Goal: Transaction & Acquisition: Purchase product/service

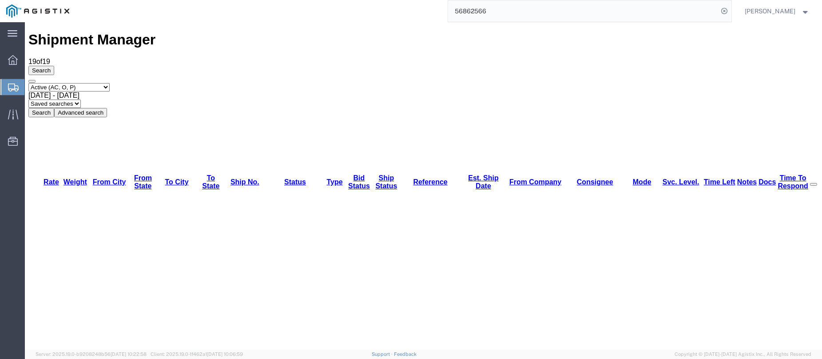
click at [7, 78] on link "Shipments" at bounding box center [12, 87] width 24 height 18
click at [15, 81] on div at bounding box center [12, 87] width 25 height 16
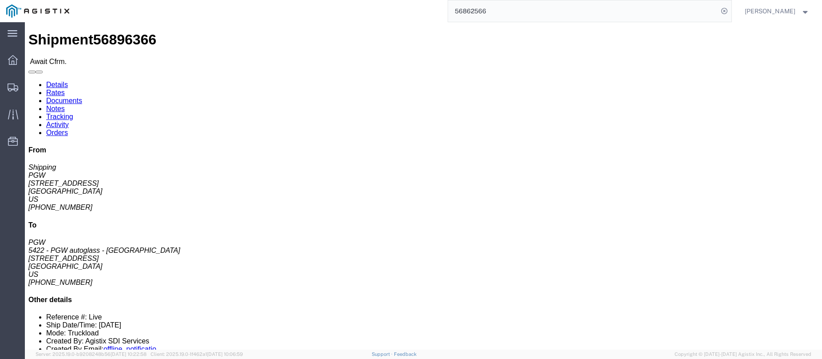
click b "56896366"
copy b "56896366"
click link "Confirm"
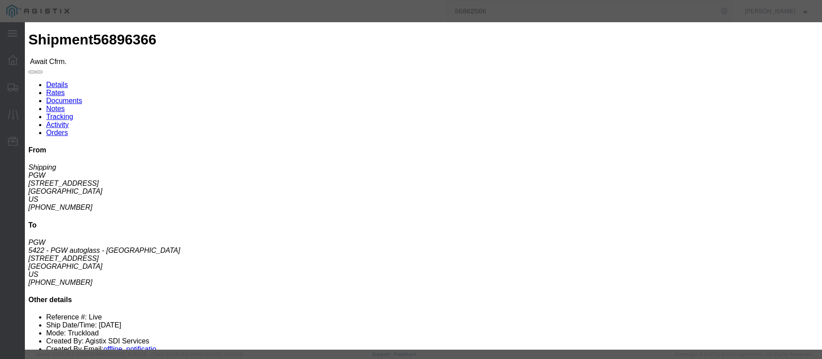
click label
click input "checkbox"
checkbox input "true"
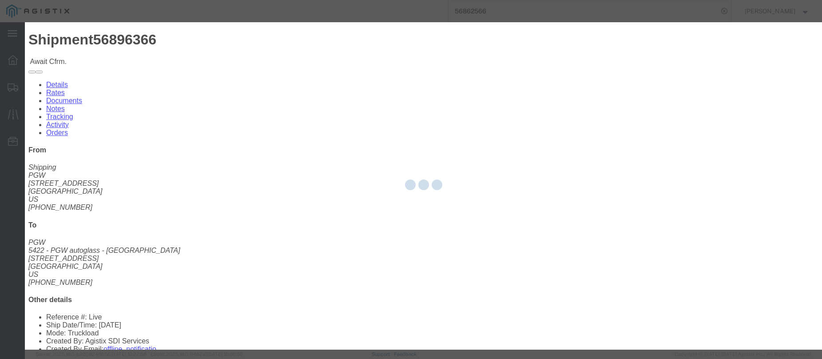
type input "[PERSON_NAME]"
type input "3204977237"
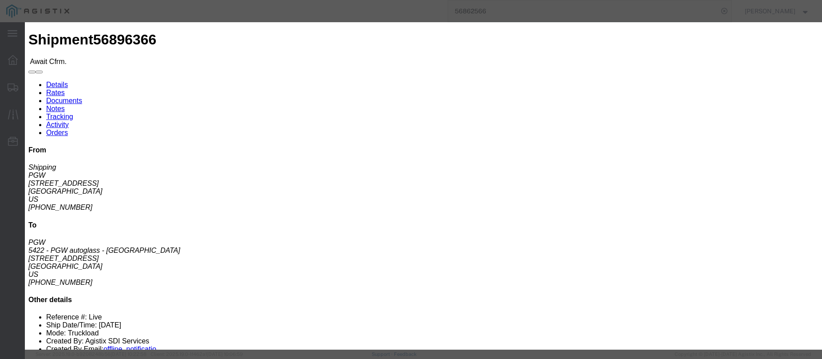
click input "text"
paste input "56896366"
type input "56896366"
click button "Submit"
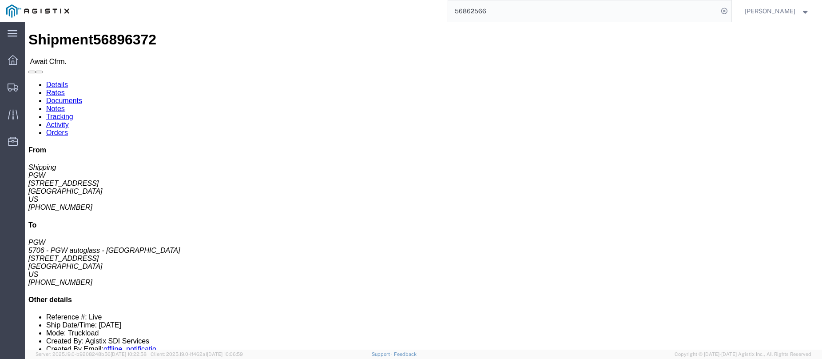
click b "56896372"
copy b "56896372"
click link "Confirm"
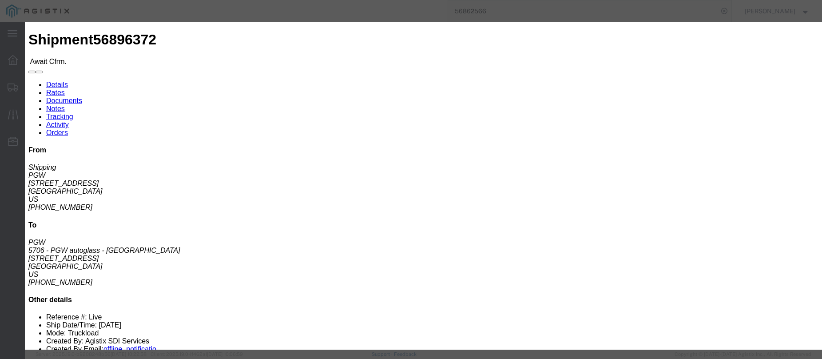
click label
click input "checkbox"
checkbox input "true"
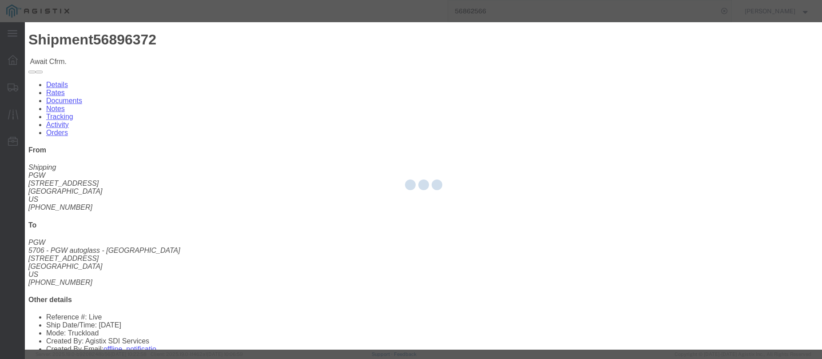
type input "[PERSON_NAME]"
type input "3204977237"
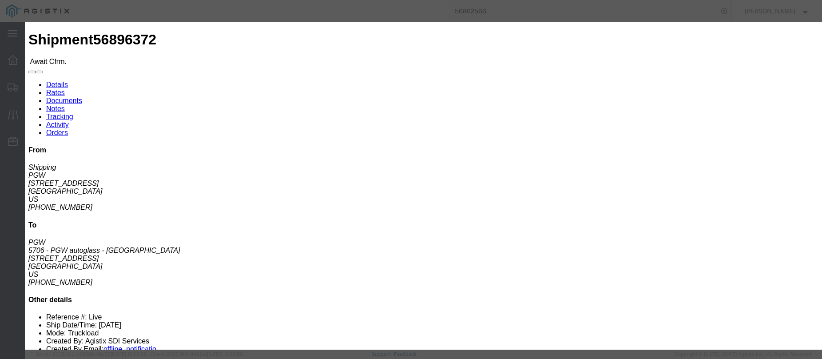
click input "text"
paste input "56896372"
type input "56896372"
click button "Submit"
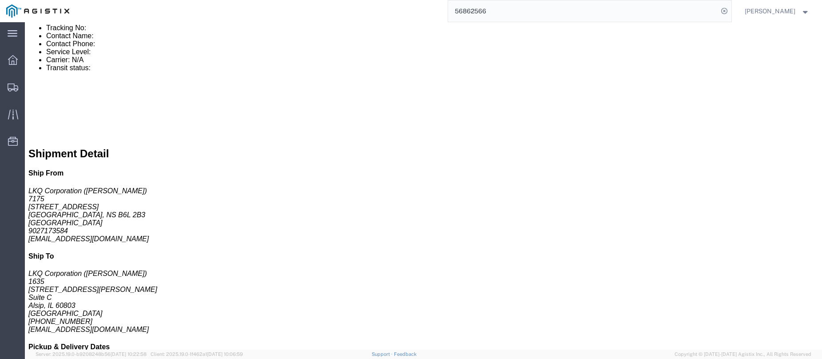
scroll to position [359, 0]
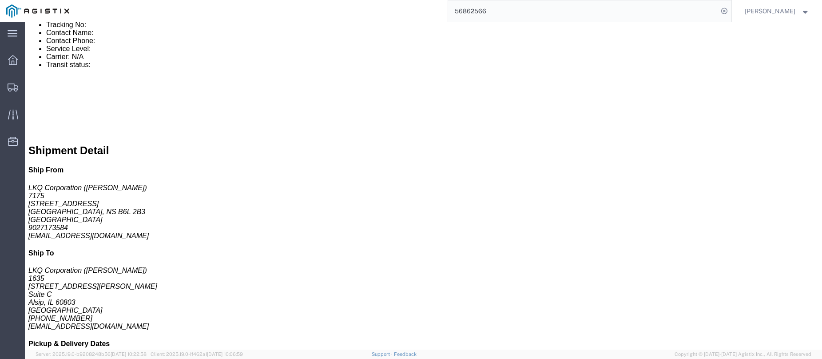
click link "Enter / Modify Bid"
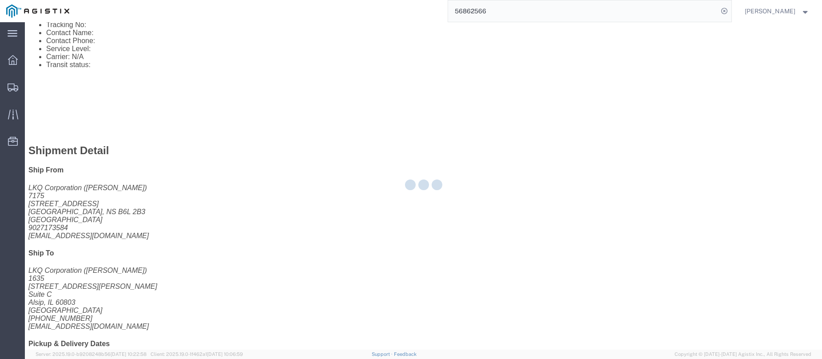
select select "146"
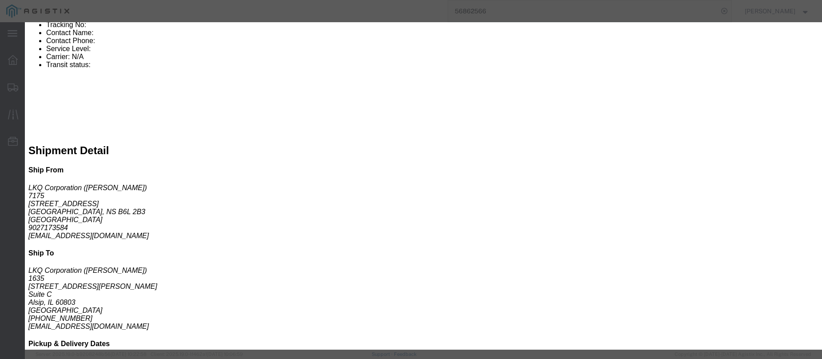
click select "Select CONESTOGA DFRM/STEP Economy TL Flatbed Intermodal LTL Standard Next Day …"
select select "25032"
click select "Select CONESTOGA DFRM/STEP Economy TL Flatbed Intermodal LTL Standard Next Day …"
click input "text"
type input "ats"
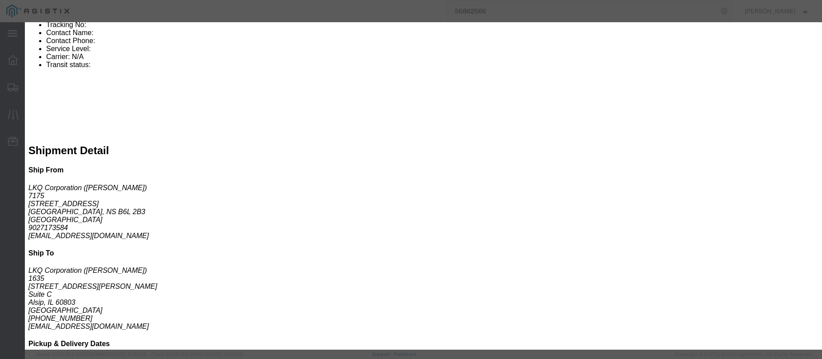
click input "number"
type input "2750"
click button "Submit"
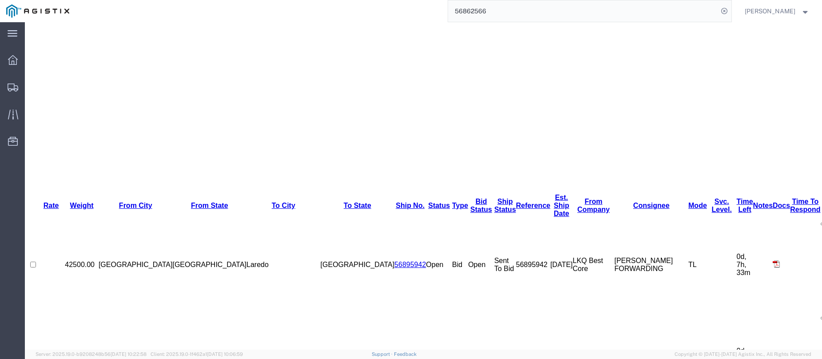
scroll to position [0, 0]
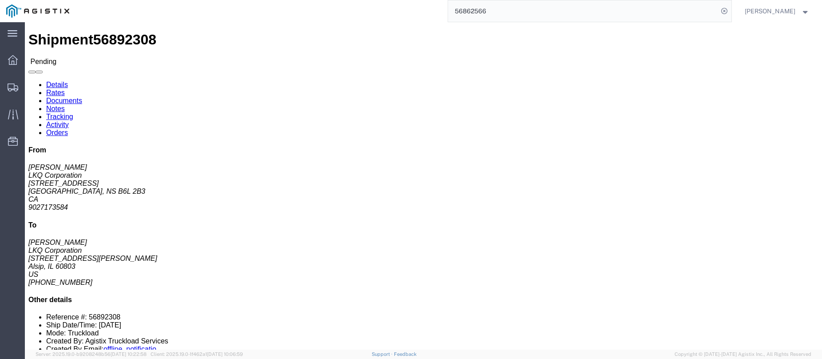
click button "Enter / Modify Bid"
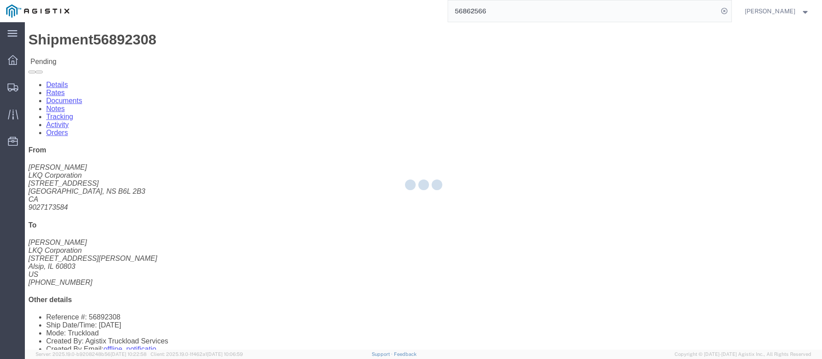
select select "146"
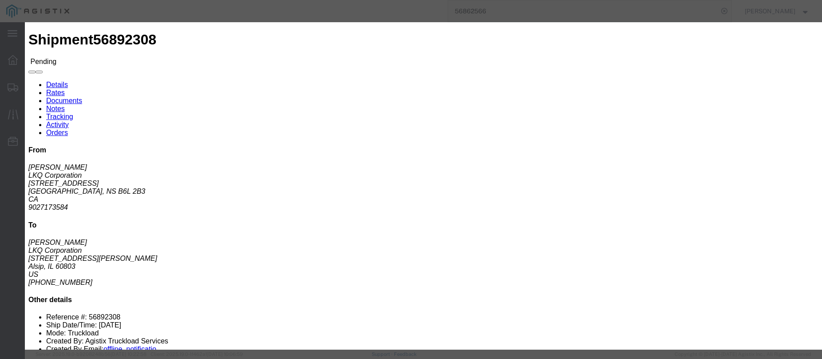
click link "ats - ATS Logistics - Truckload"
drag, startPoint x: 578, startPoint y: 180, endPoint x: 531, endPoint y: 176, distance: 47.2
click div "Select 2 Day Service 3 Axle Winch Truck 3 to 5 Day Service 96L Domestic Flat Ra…"
type input "3100"
click button "Submit"
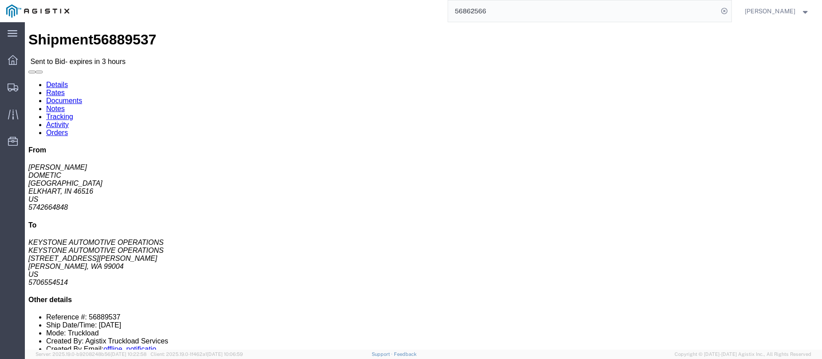
click link "Notes"
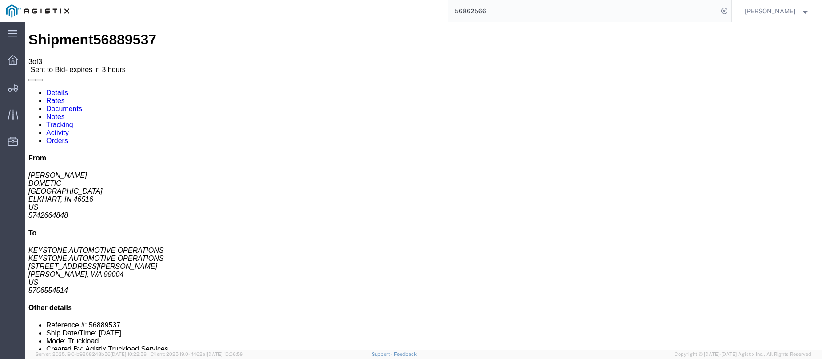
click at [52, 89] on link "Details" at bounding box center [57, 93] width 22 height 8
click link "Enter / Modify Bid"
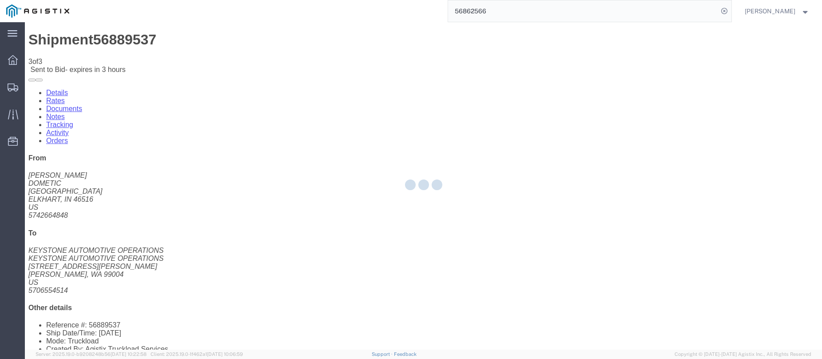
select select "146"
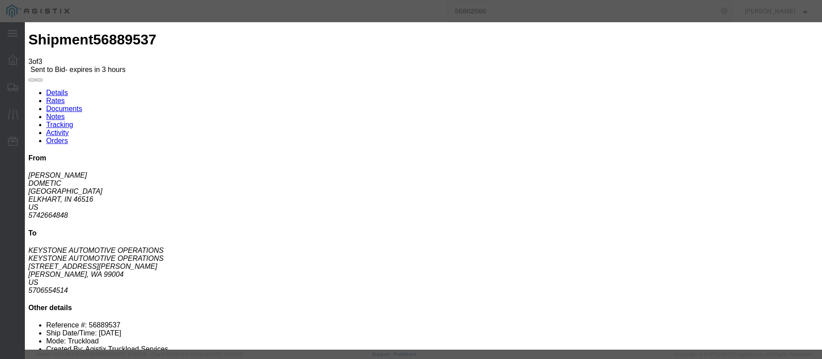
drag, startPoint x: 375, startPoint y: 25, endPoint x: 326, endPoint y: 18, distance: 49.3
click h3 "Enter Bid"
click input "number"
click select "Select CONESTOGA DFRM/STEP Economy TL Flatbed Intermodal LTL Standard Next Day …"
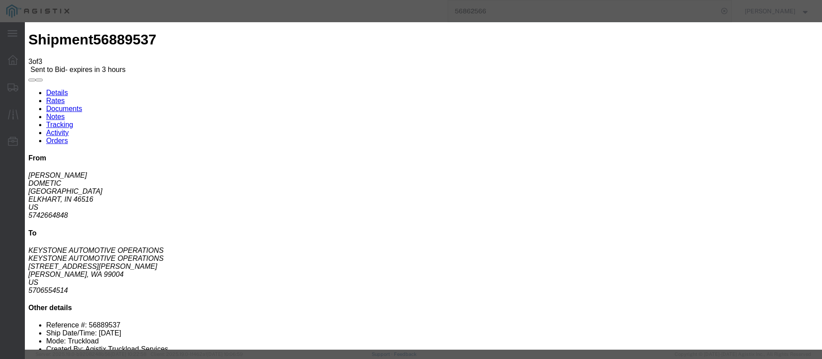
click div "Notes / Description"
click select "Select CONESTOGA DFRM/STEP Economy TL Flatbed Intermodal LTL Standard Next Day …"
select select "25032"
click select "Select CONESTOGA DFRM/STEP Economy TL Flatbed Intermodal LTL Standard Next Day …"
click input "text"
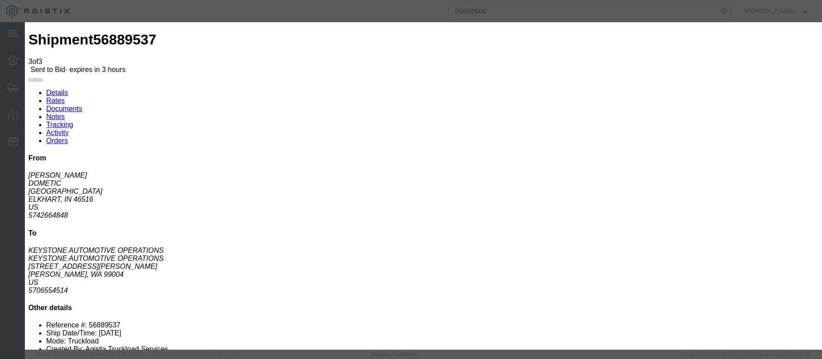
type input "ats"
click input "number"
type input "3500"
click button "Submit"
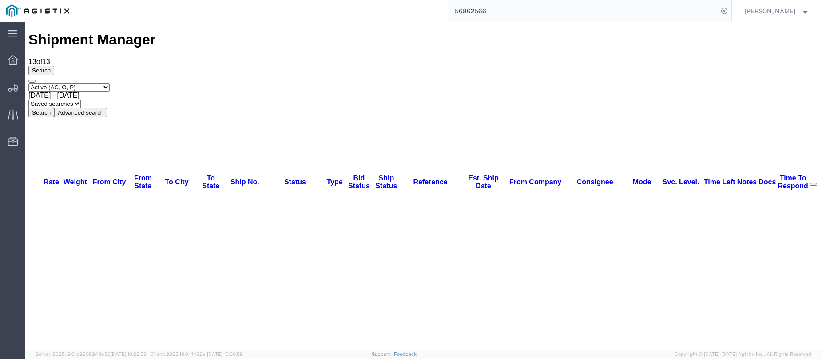
click at [800, 83] on div "Select status Active (AC, O, P) All Approved Awaiting Confirmation (AC) Booked …" at bounding box center [423, 100] width 790 height 34
click at [12, 91] on div at bounding box center [12, 87] width 25 height 18
click at [642, 83] on div "Select status Active (AC, O, P) All Approved Awaiting Confirmation (AC) Booked …" at bounding box center [423, 100] width 790 height 34
click at [594, 83] on div "Select status Active (AC, O, P) All Approved Awaiting Confirmation (AC) Booked …" at bounding box center [423, 100] width 790 height 34
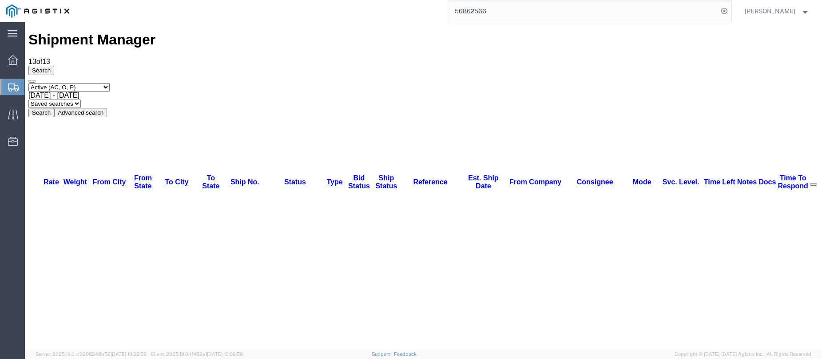
click at [36, 76] on div "Search Select status Active (AC, O, P) All Approved Awaiting Confirmation (AC) …" at bounding box center [423, 92] width 790 height 52
click at [11, 85] on icon at bounding box center [13, 87] width 11 height 8
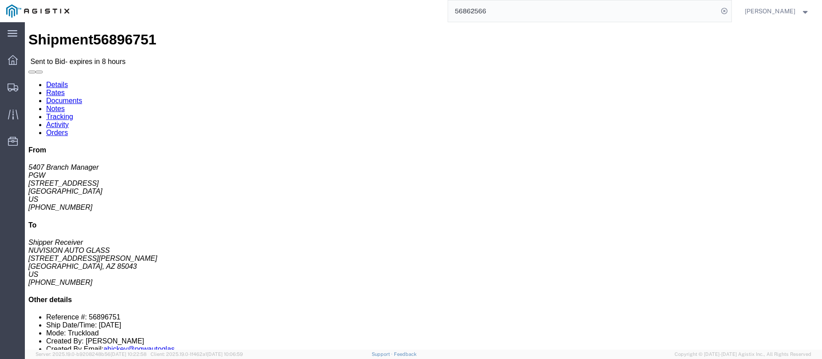
click link "Enter / Modify Bid"
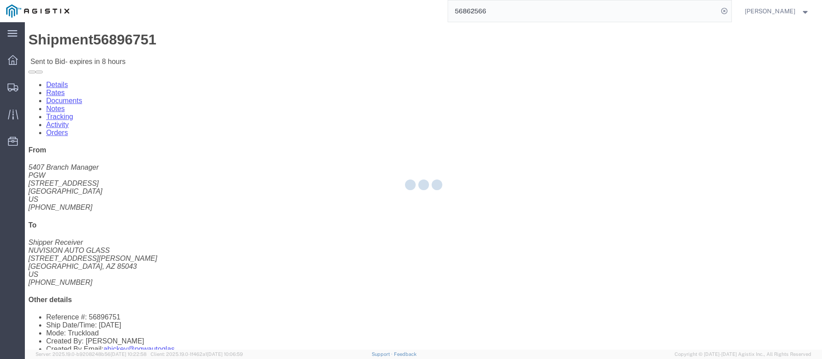
select select "146"
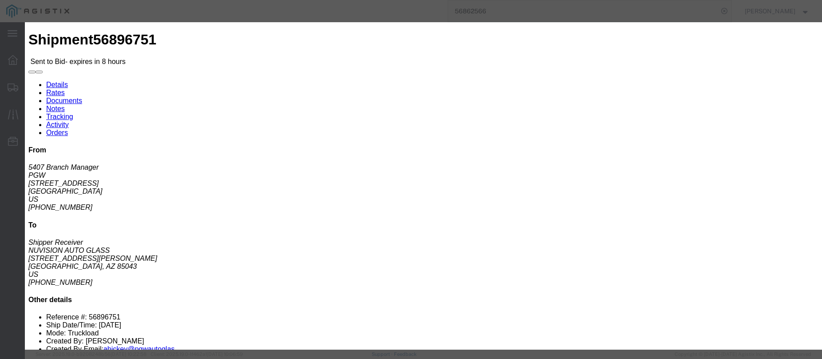
click select "Select CONESTOGA DFRM/STEP Economy TL Flatbed Intermodal LTL Standard Next Day …"
select select "25032"
click select "Select CONESTOGA DFRM/STEP Economy TL Flatbed Intermodal LTL Standard Next Day …"
click input "text"
type input "ats"
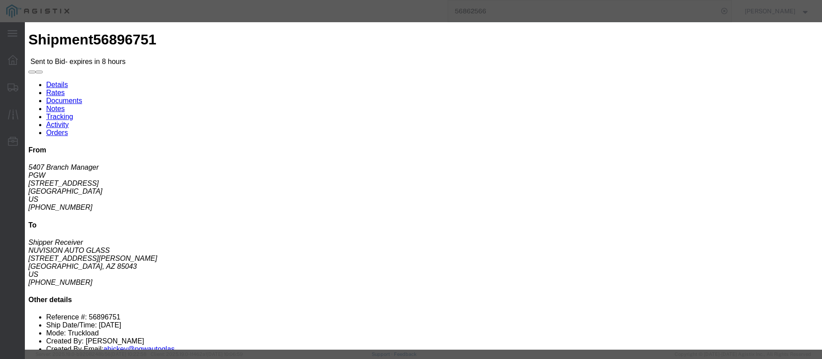
click input "number"
type input "385"
click button "Submit"
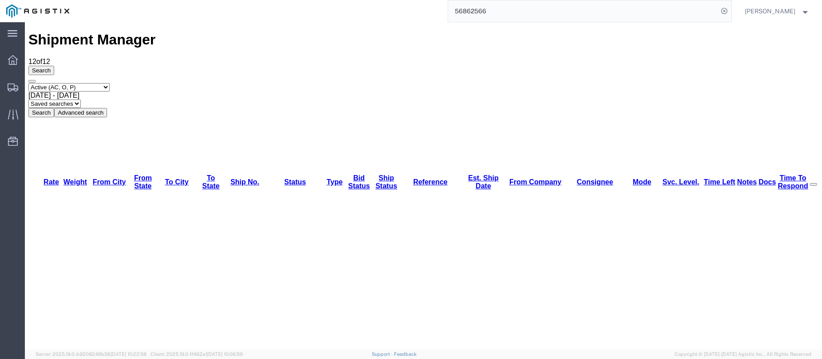
click at [16, 85] on icon at bounding box center [13, 87] width 11 height 8
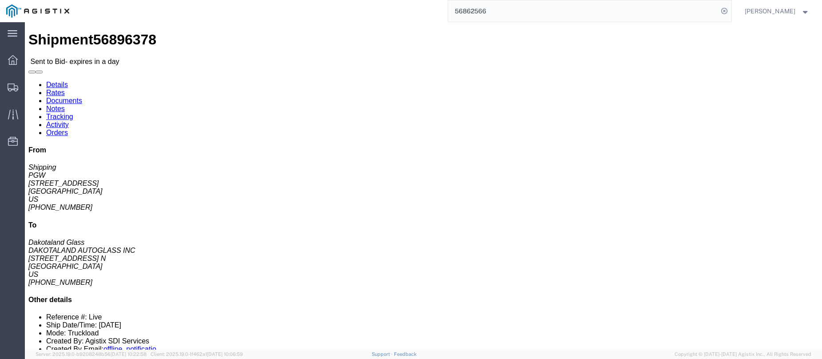
click link "Enter / Modify Bid"
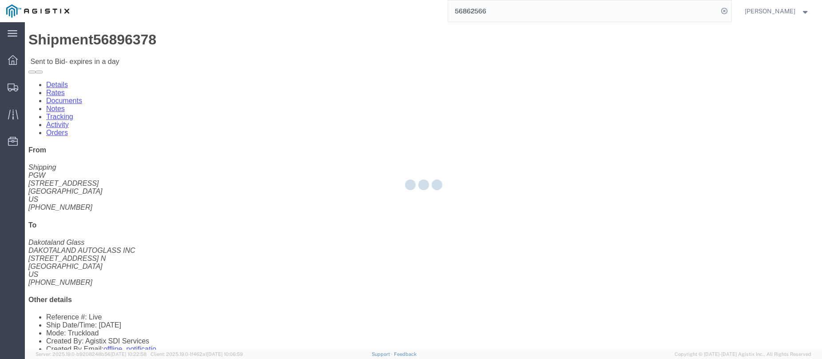
select select "146"
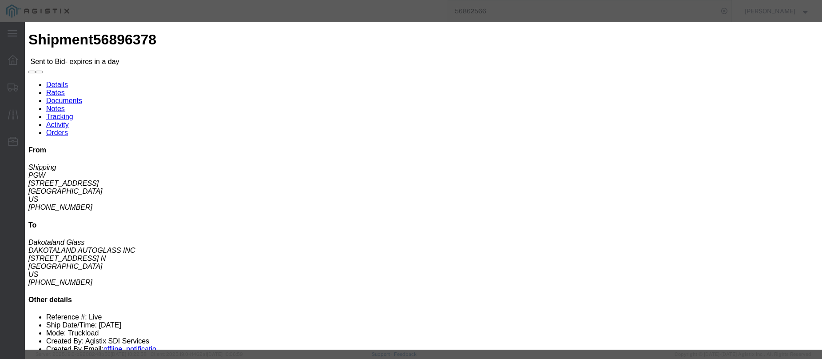
click select "Select CONESTOGA DFRM/STEP Economy TL Flatbed Intermodal LTL Standard Next Day …"
select select "25032"
click select "Select CONESTOGA DFRM/STEP Economy TL Flatbed Intermodal LTL Standard Next Day …"
click input "text"
type input "ats"
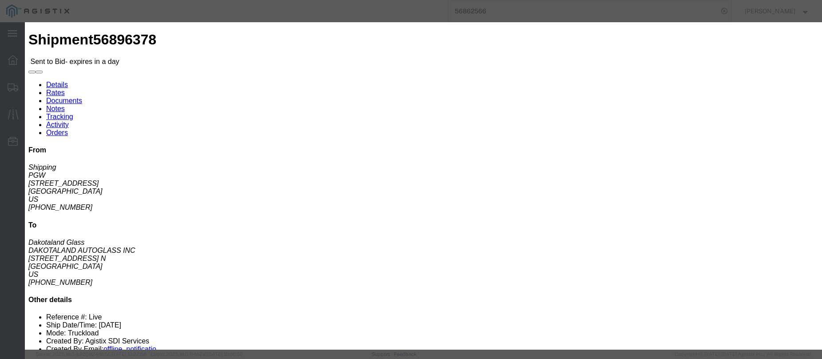
click div "Mode Select Air Less than Truckload Multi-Leg Ocean Freight Rail Small Parcel T…"
click input "number"
type input "2095"
click button "Submit"
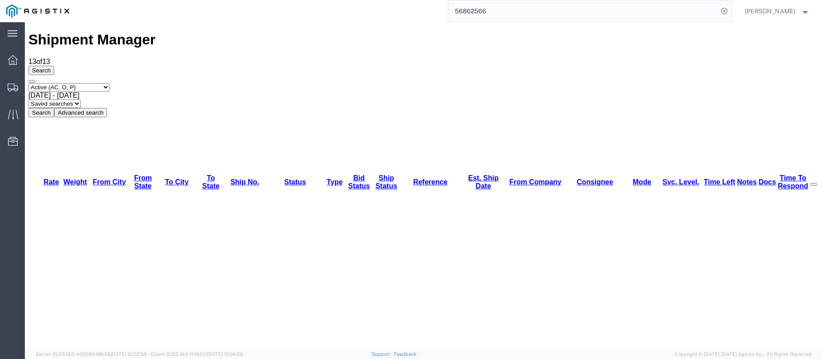
click at [11, 83] on icon at bounding box center [13, 87] width 11 height 8
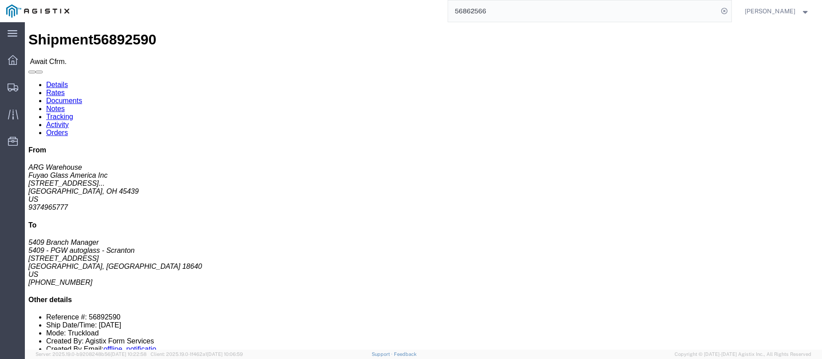
click b "56892590"
copy b "56892590"
click link "Confirm"
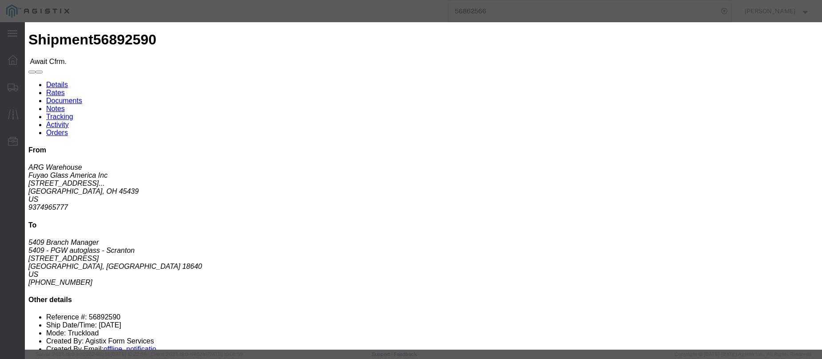
drag, startPoint x: 464, startPoint y: 139, endPoint x: 417, endPoint y: 127, distance: 48.0
click div "Confirmation Details Use my profile Bill of Lading Number Person Monitor Shipme…"
click input "checkbox"
checkbox input "true"
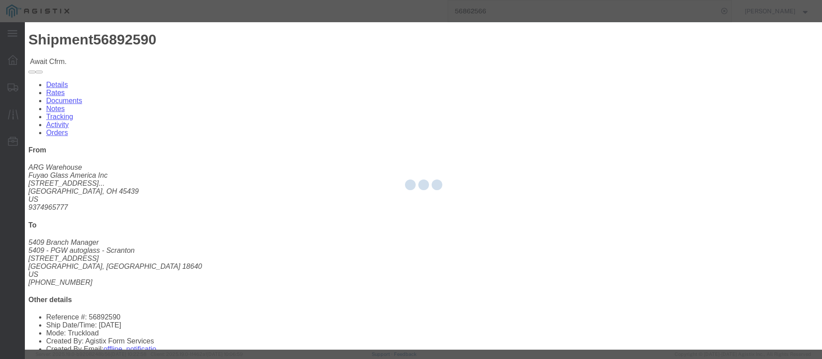
type input "[PERSON_NAME]"
type input "3204977237"
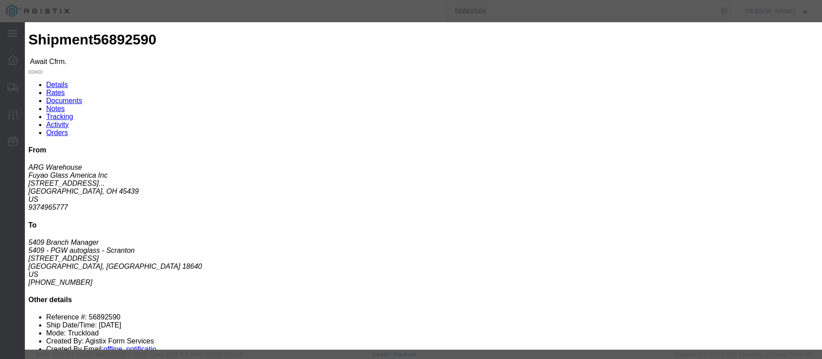
click input "text"
paste input "56892590"
type input "56892590"
click button "Submit"
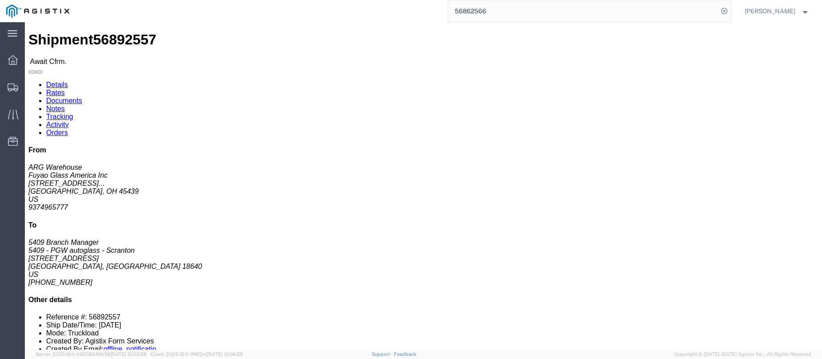
click b "56892557"
copy b "56892557"
click link "Confirm"
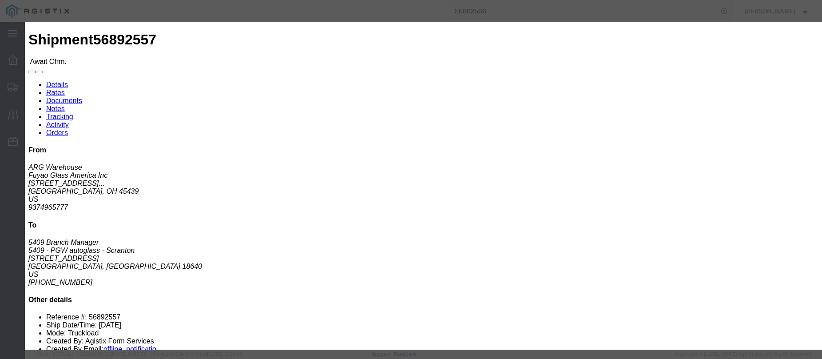
click input "checkbox"
checkbox input "true"
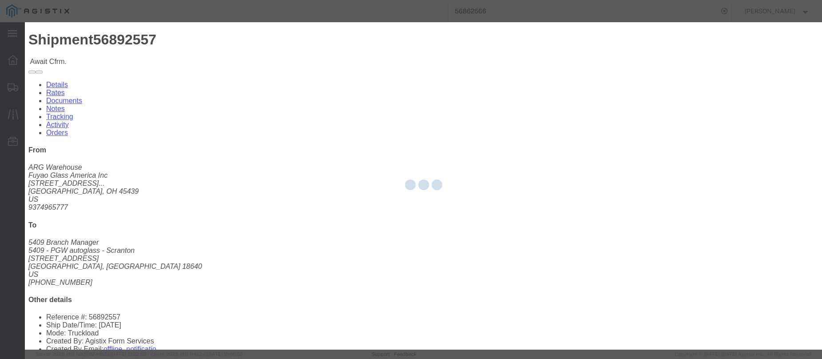
type input "[PERSON_NAME]"
type input "3204977237"
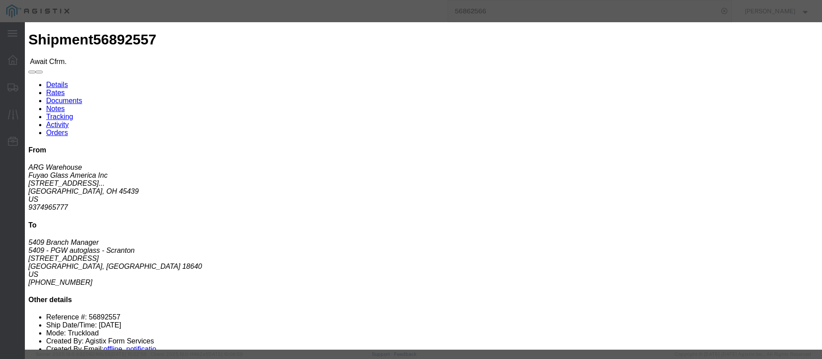
click input "text"
paste input "56892557"
type input "56892557"
click button "Submit"
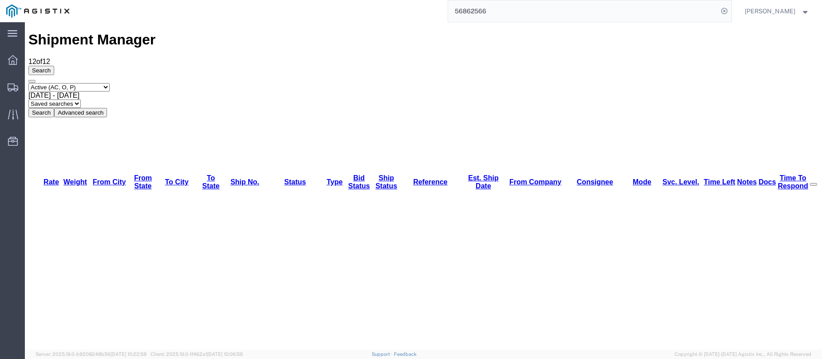
drag, startPoint x: 242, startPoint y: 117, endPoint x: 212, endPoint y: 117, distance: 30.2
copy link "56896378"
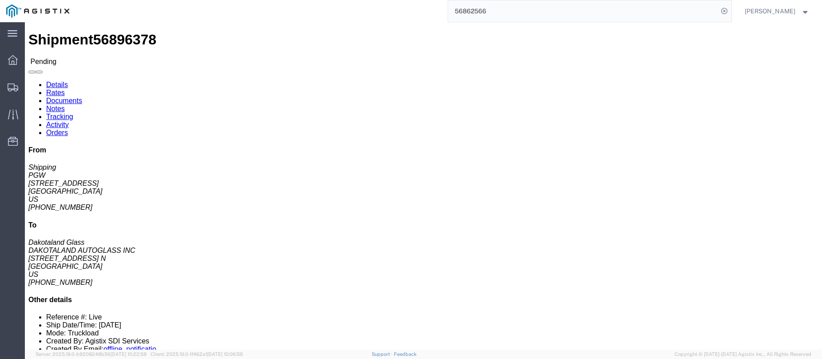
click button "Enter / Modify Bid"
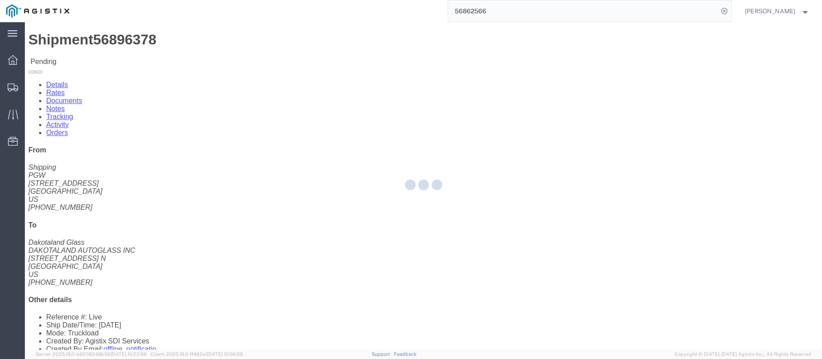
select select "146"
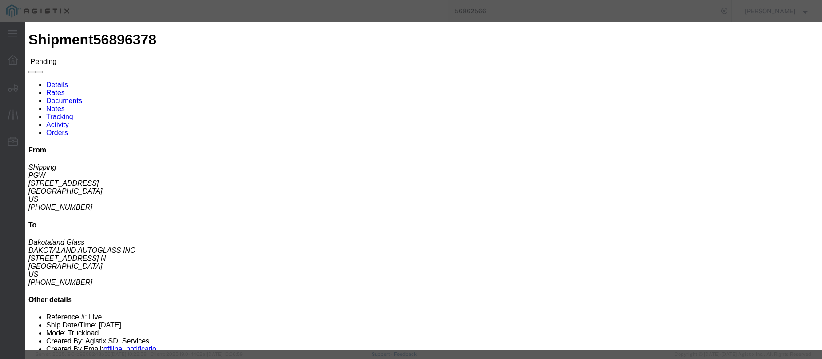
click link "ats - ATS Logistics - Truckload"
drag, startPoint x: 579, startPoint y: 181, endPoint x: 532, endPoint y: 179, distance: 46.7
click div "Select 2 Day Service 3 Axle Winch Truck 3 to 5 Day Service 96L Domestic Flat Ra…"
type input "1945"
click button "Submit"
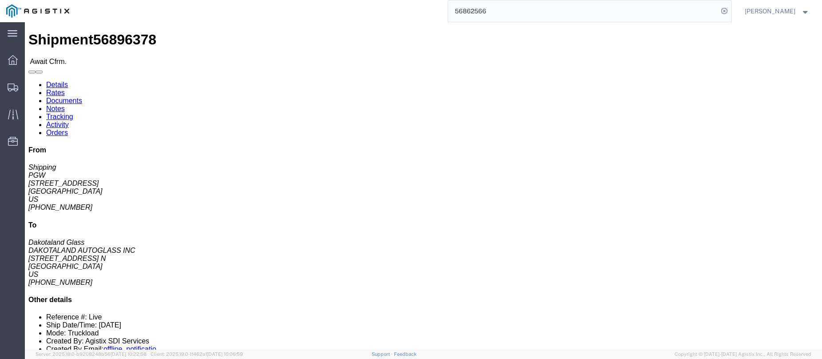
click span "56896378"
copy span "56896378"
click link "Confirm"
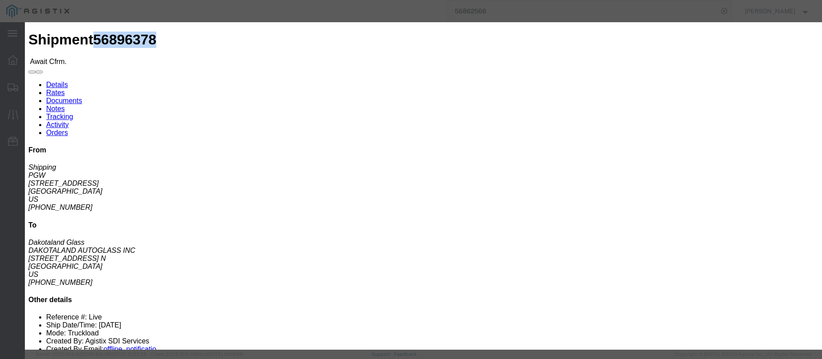
click input "checkbox"
checkbox input "true"
type input "[PERSON_NAME]"
type input "3204977237"
click input "text"
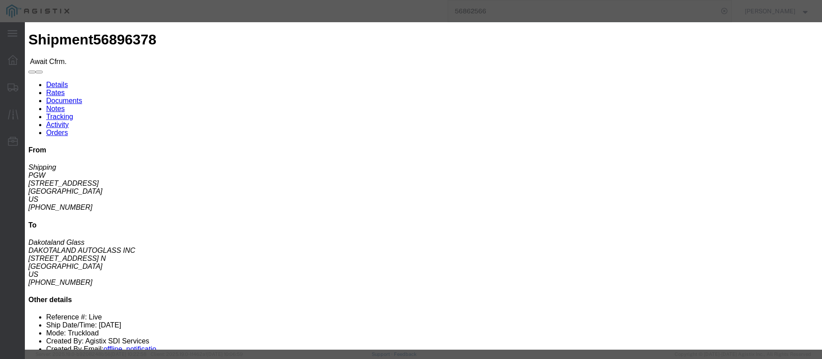
paste input "56896378"
type input "56896378"
click button "Submit"
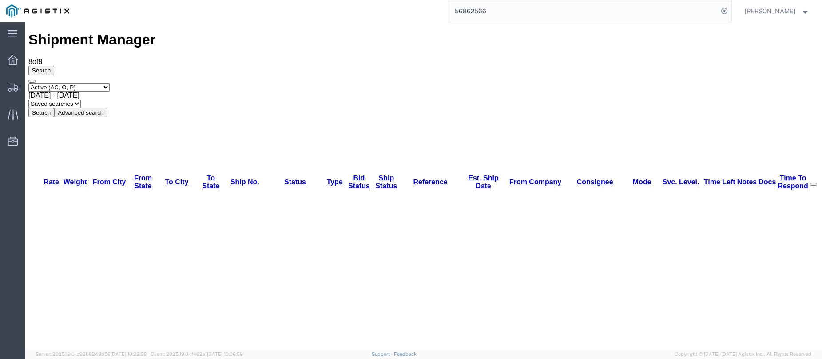
click at [13, 83] on icon at bounding box center [13, 87] width 11 height 8
click at [8, 84] on icon at bounding box center [13, 87] width 11 height 8
click at [4, 86] on div at bounding box center [12, 87] width 25 height 16
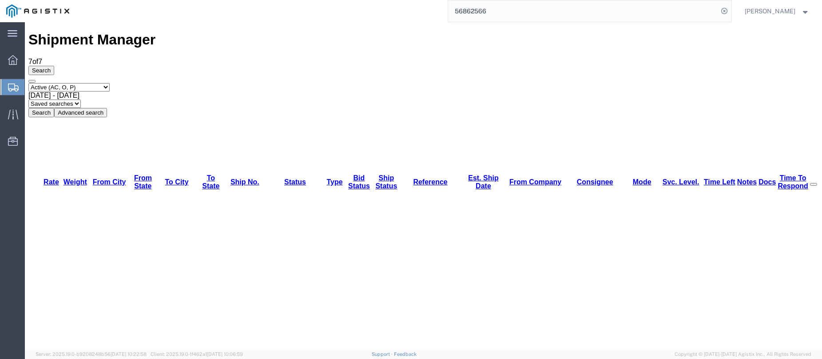
click at [8, 87] on icon at bounding box center [13, 87] width 11 height 8
click at [13, 83] on icon at bounding box center [13, 87] width 11 height 8
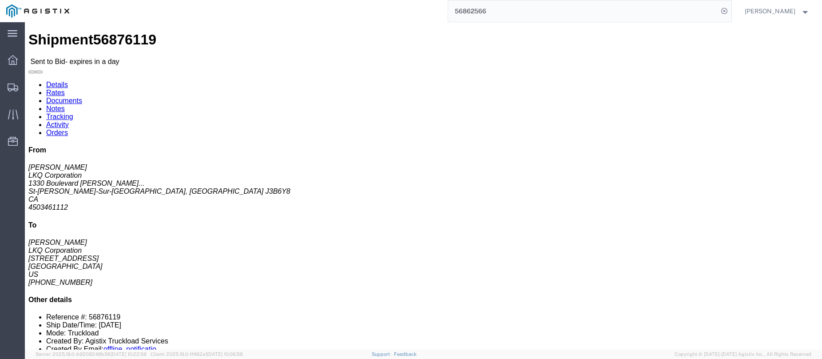
click link "Enter / Modify Bid"
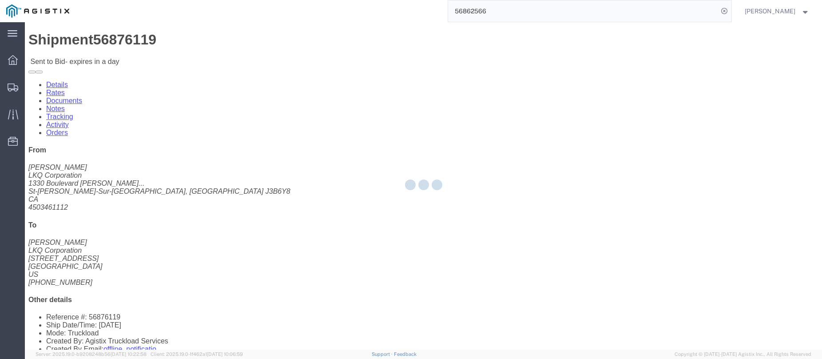
select select "146"
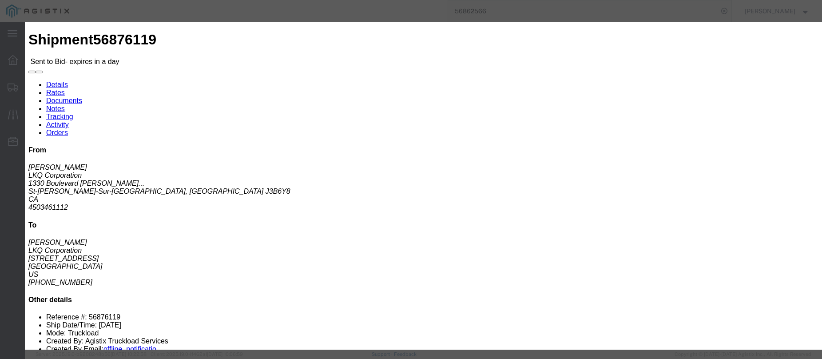
click select "Select CONESTOGA DFRM/STEP Economy TL Flatbed Intermodal LTL Standard Next Day …"
select select "25032"
click select "Select CONESTOGA DFRM/STEP Economy TL Flatbed Intermodal LTL Standard Next Day …"
click input "text"
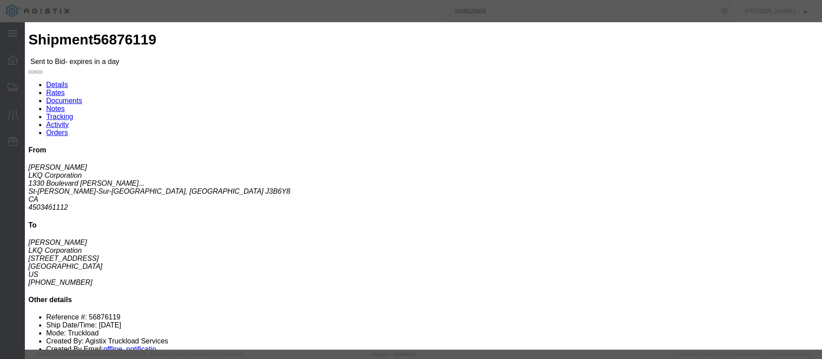
type input "ats"
click input "number"
type input "2725"
click button "Submit"
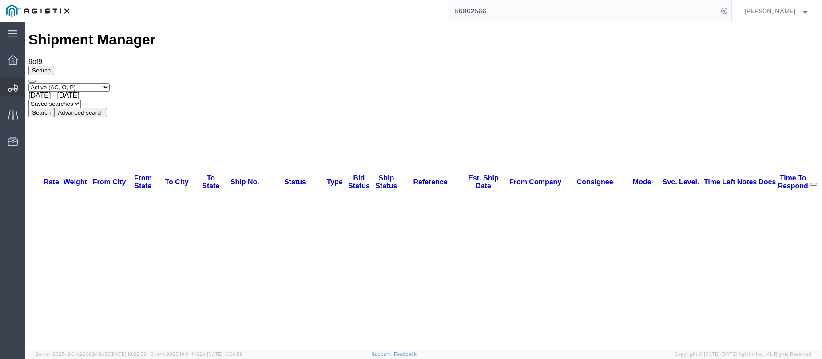
click at [12, 85] on icon at bounding box center [13, 87] width 11 height 8
click at [11, 86] on icon at bounding box center [13, 87] width 11 height 8
click at [11, 85] on icon at bounding box center [13, 87] width 11 height 8
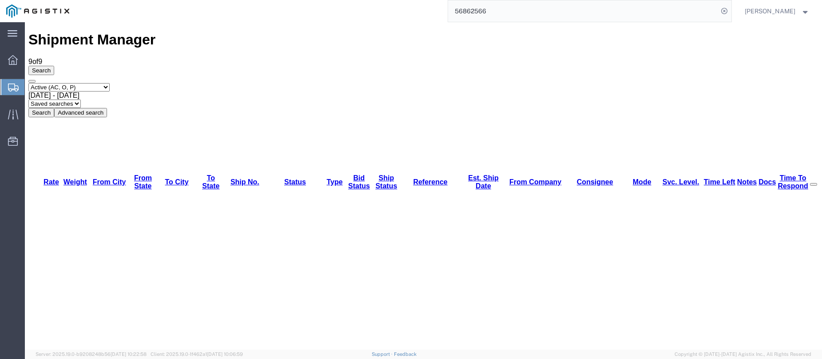
click at [12, 86] on icon at bounding box center [13, 87] width 11 height 8
click at [16, 85] on icon at bounding box center [13, 87] width 11 height 8
click at [13, 90] on icon at bounding box center [13, 87] width 11 height 8
click at [11, 89] on icon at bounding box center [13, 87] width 11 height 8
